Goal: Find specific page/section: Find specific page/section

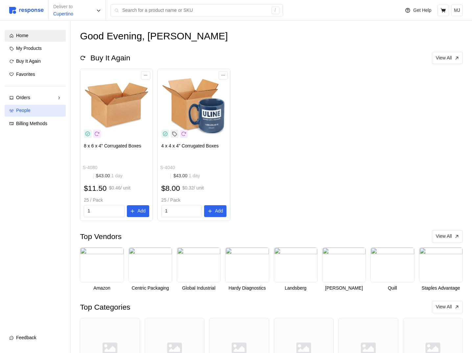
click at [43, 109] on div "People" at bounding box center [38, 110] width 45 height 7
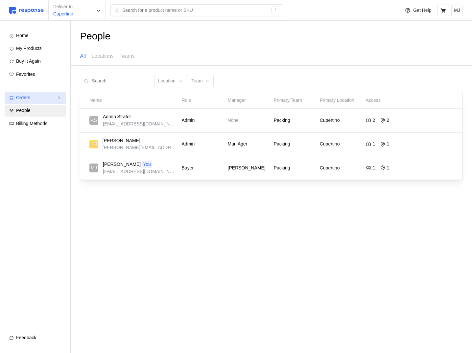
click at [48, 97] on div "Orders" at bounding box center [35, 97] width 38 height 7
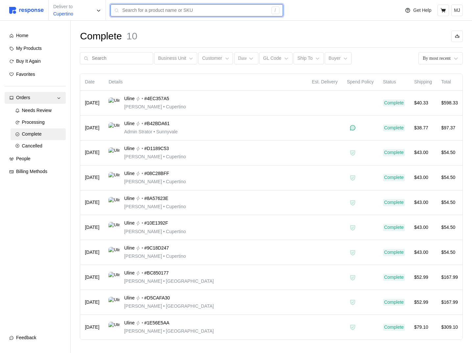
click at [152, 11] on input "text" at bounding box center [194, 11] width 145 height 12
type input "boxes"
